Goal: Transaction & Acquisition: Book appointment/travel/reservation

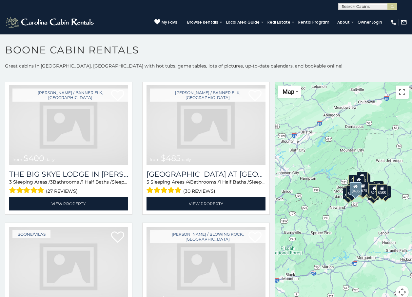
scroll to position [925, 0]
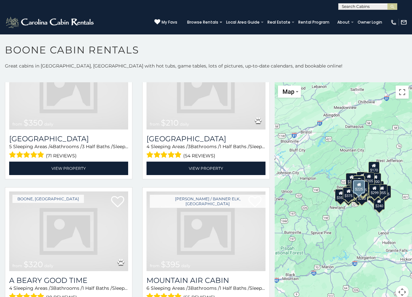
scroll to position [1608, 0]
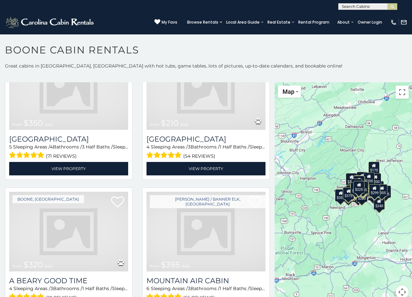
click at [371, 168] on div "$170" at bounding box center [373, 167] width 11 height 12
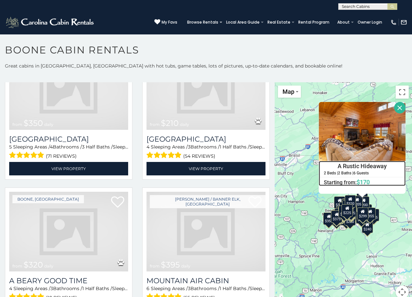
click at [353, 179] on h6 "Starting from: $170" at bounding box center [362, 182] width 86 height 7
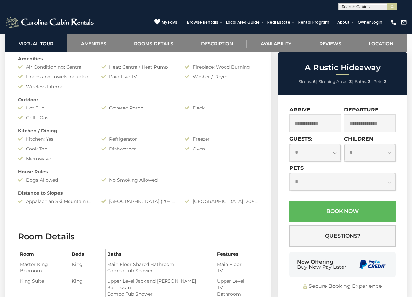
scroll to position [409, 0]
